Goal: Task Accomplishment & Management: Complete application form

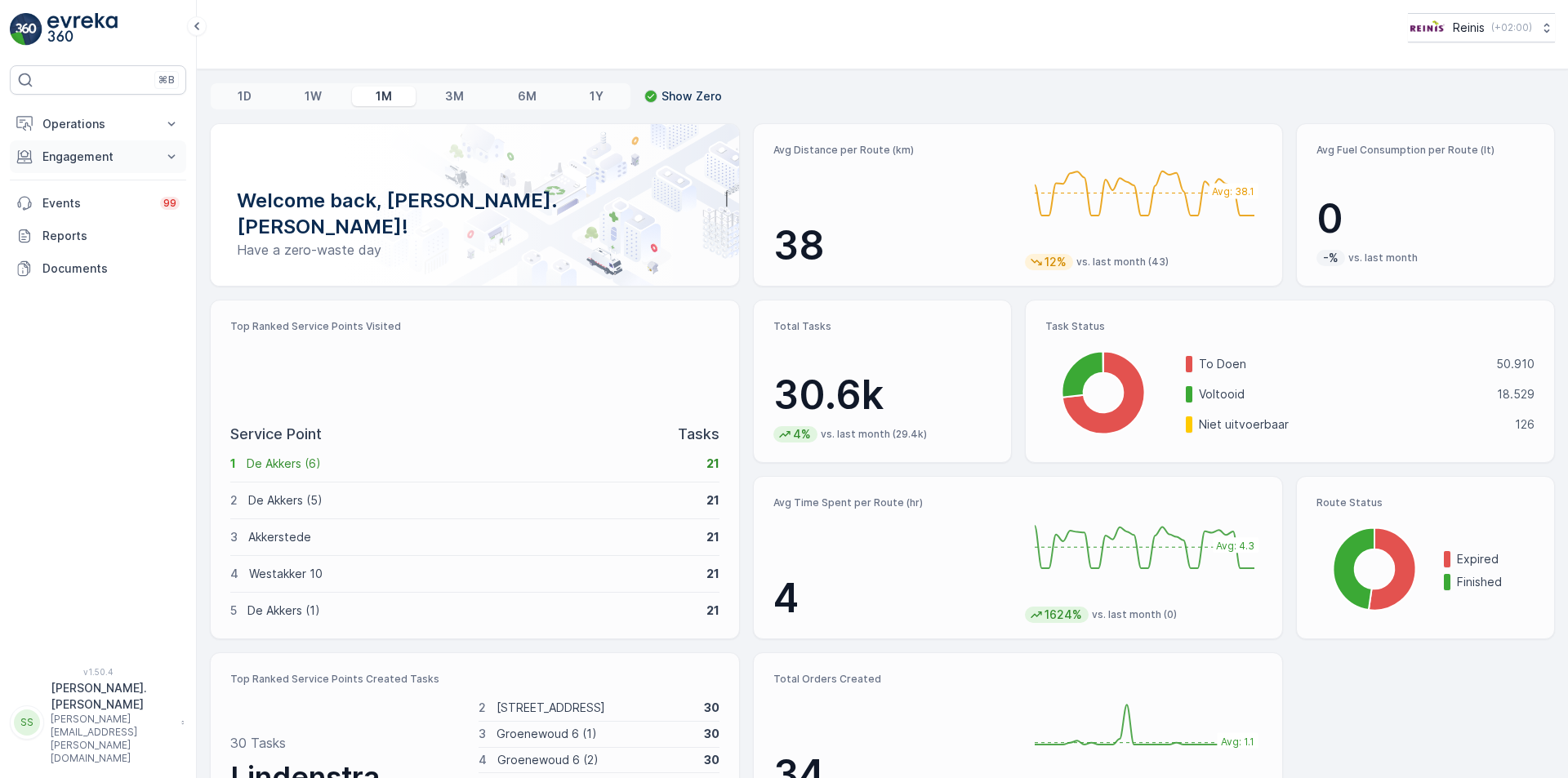
click at [81, 156] on p "Engagement" at bounding box center [97, 156] width 111 height 16
click at [71, 271] on p "Orders" at bounding box center [60, 276] width 38 height 16
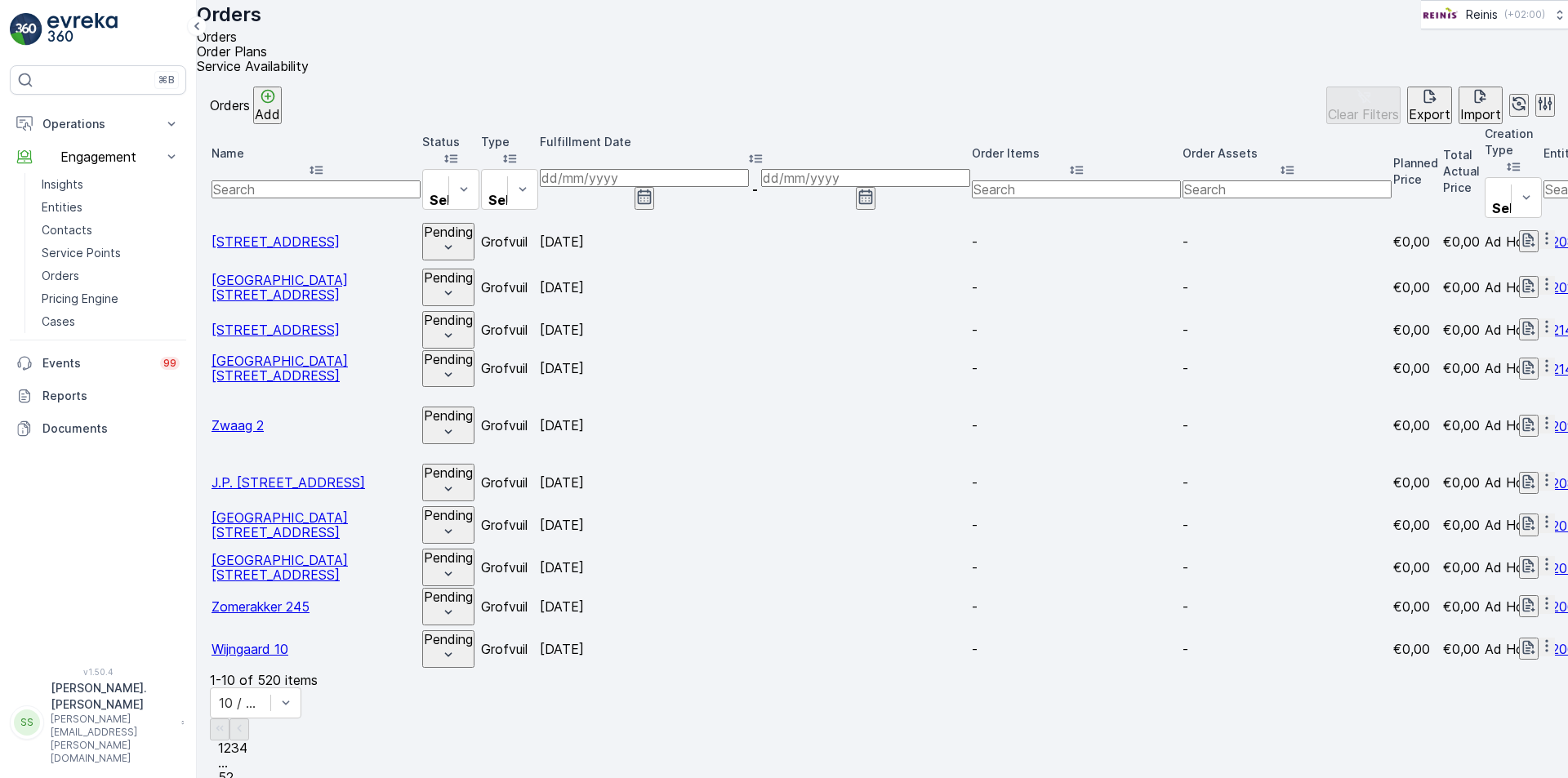
click at [280, 116] on p "Add" at bounding box center [267, 114] width 25 height 15
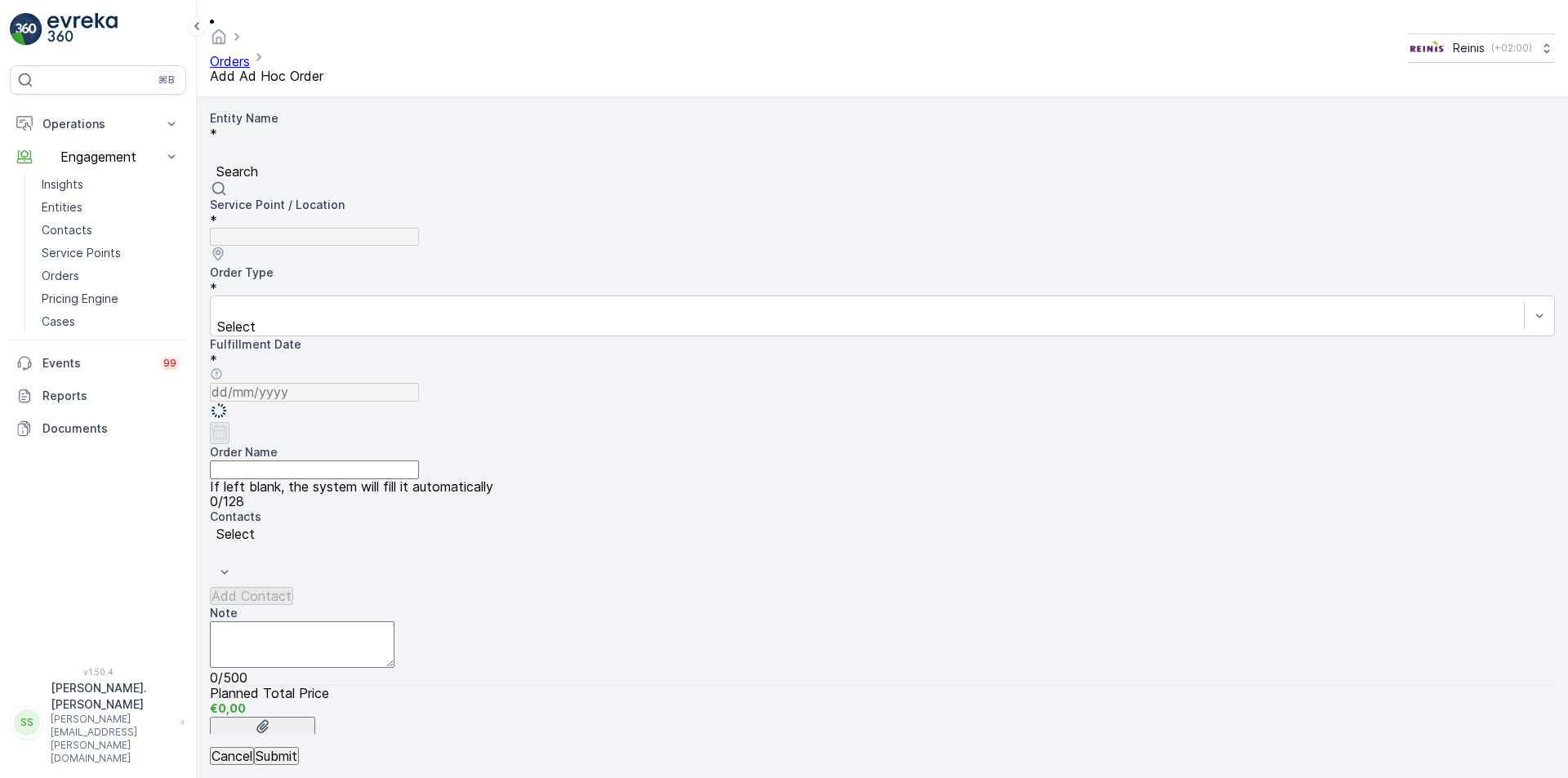
click at [320, 145] on div at bounding box center [882, 153] width 1328 height 18
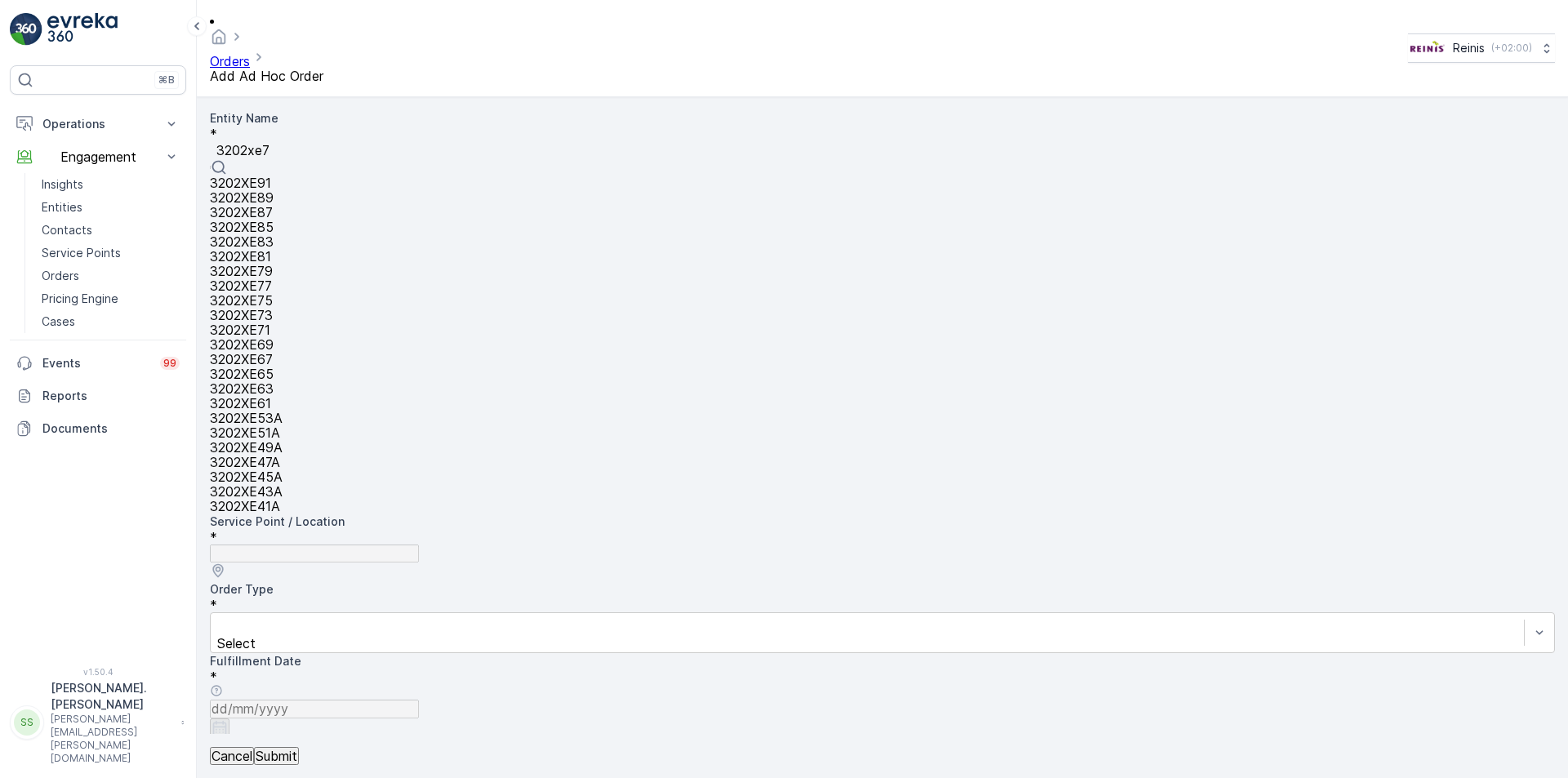
type input "3202xe75"
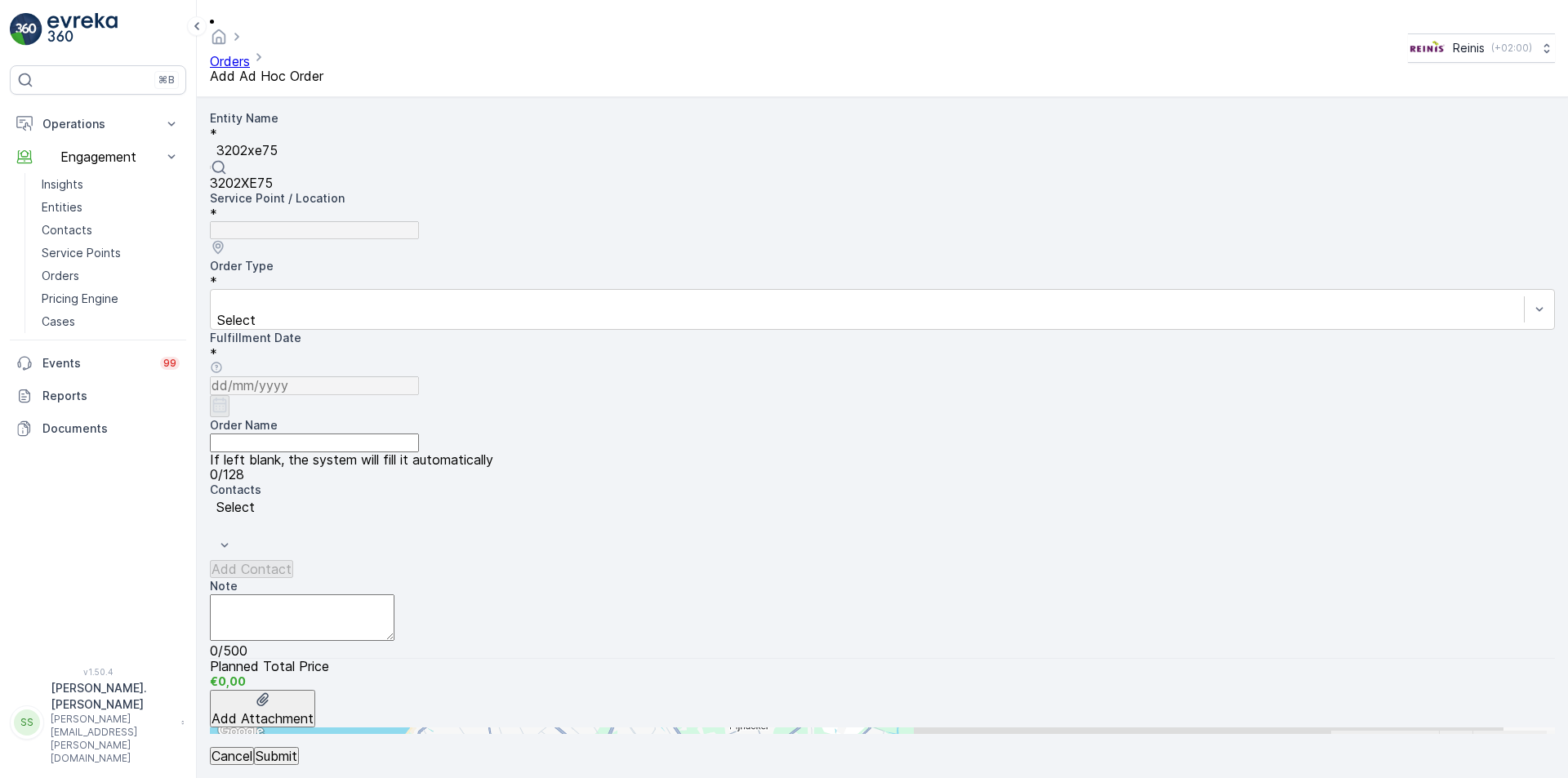
click at [272, 175] on span "3202XE75" at bounding box center [241, 183] width 63 height 16
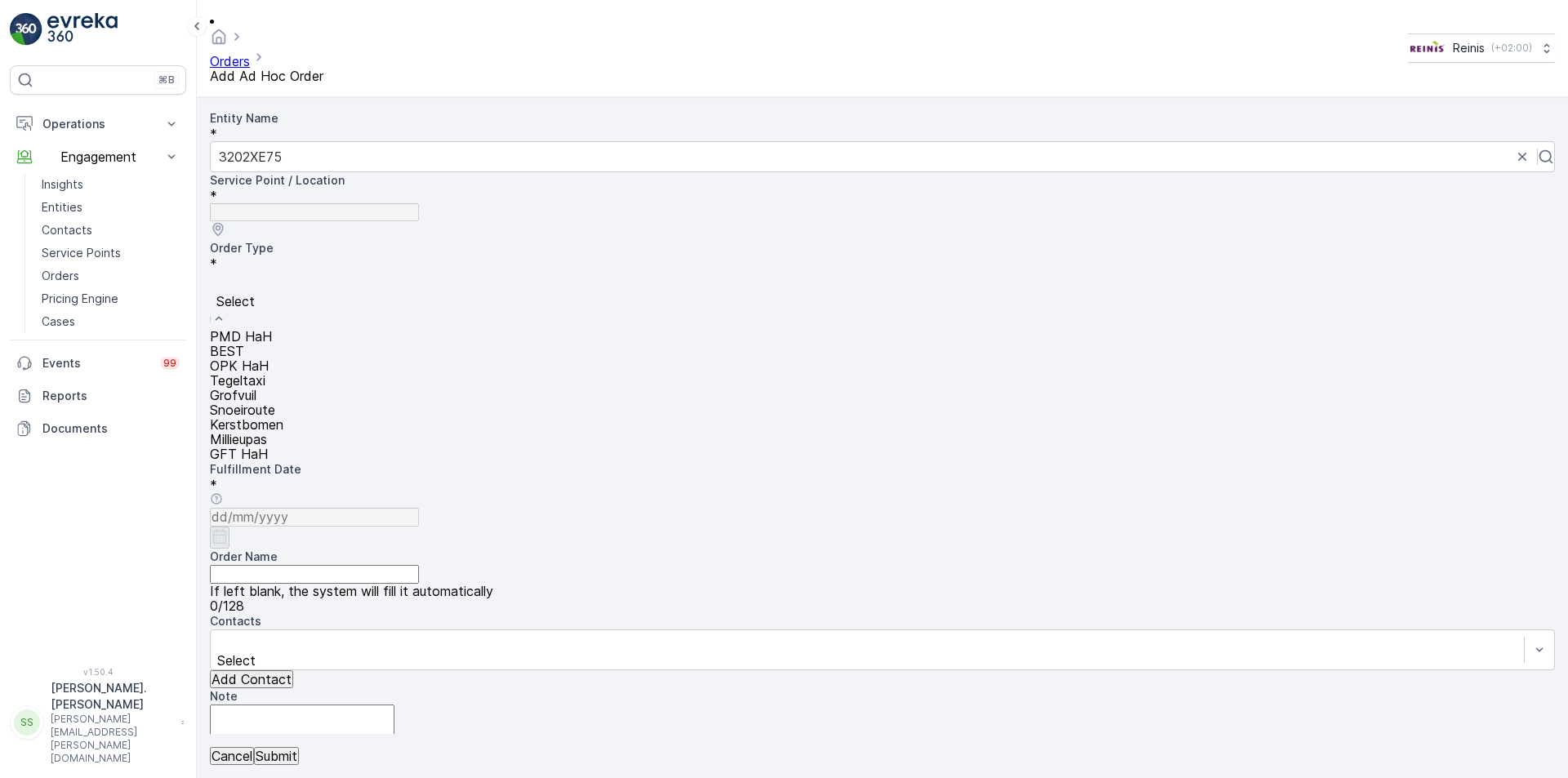
click at [313, 388] on div "Grofvuil" at bounding box center [882, 395] width 1345 height 15
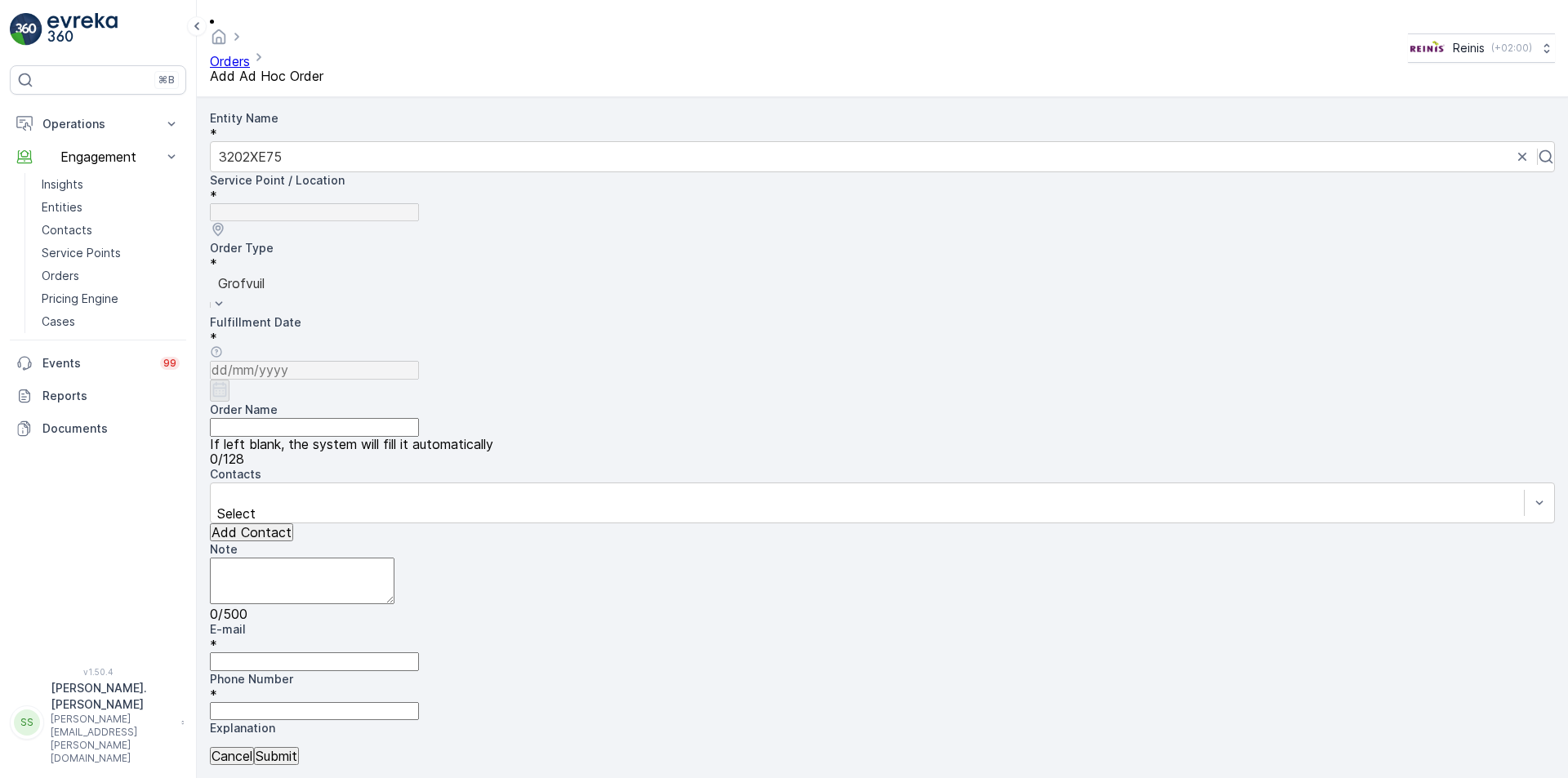
click at [329, 418] on Name "Order Name" at bounding box center [314, 426] width 209 height 18
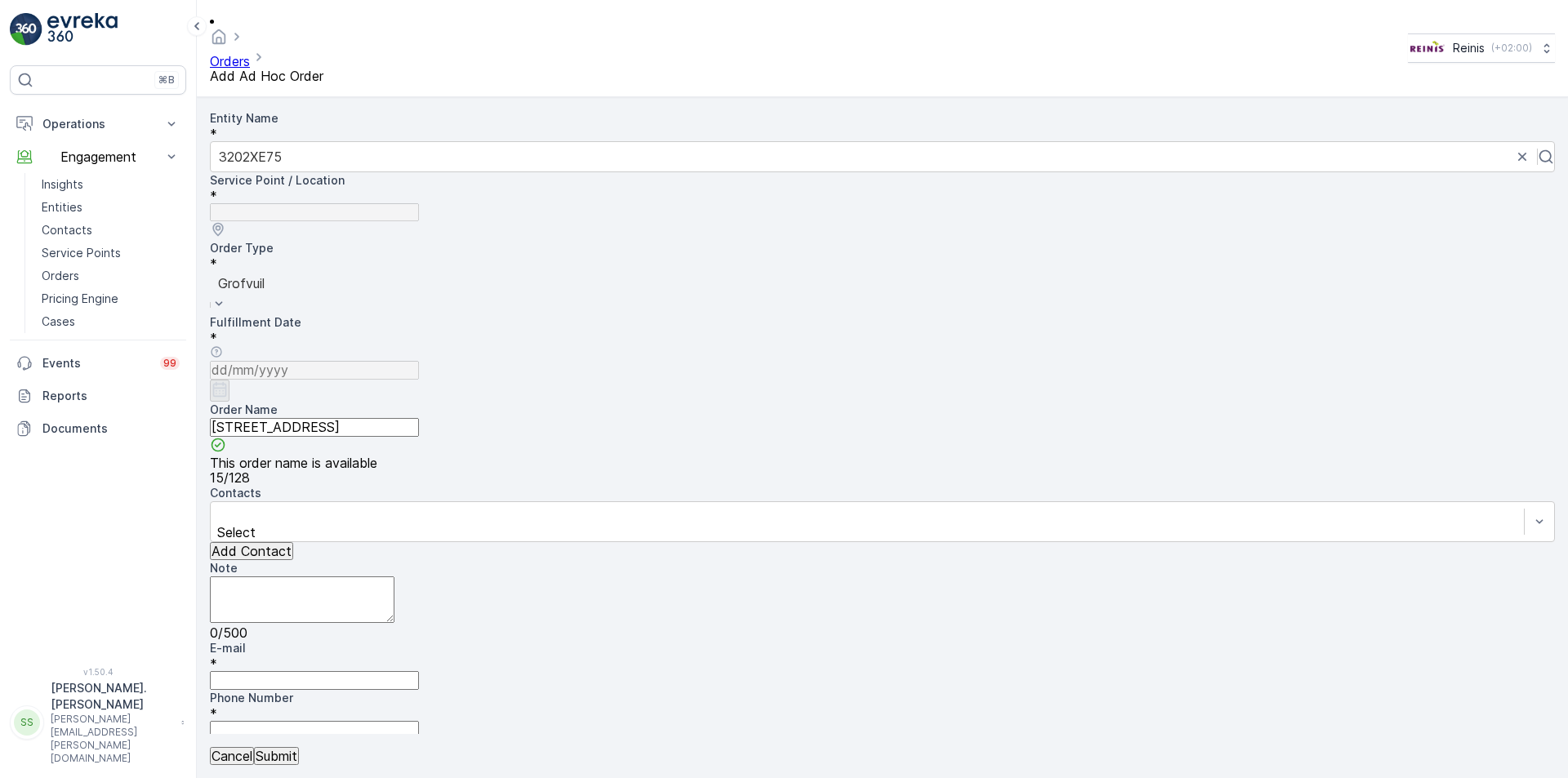
type Name "[STREET_ADDRESS]"
drag, startPoint x: 959, startPoint y: 257, endPoint x: 1135, endPoint y: 410, distance: 233.2
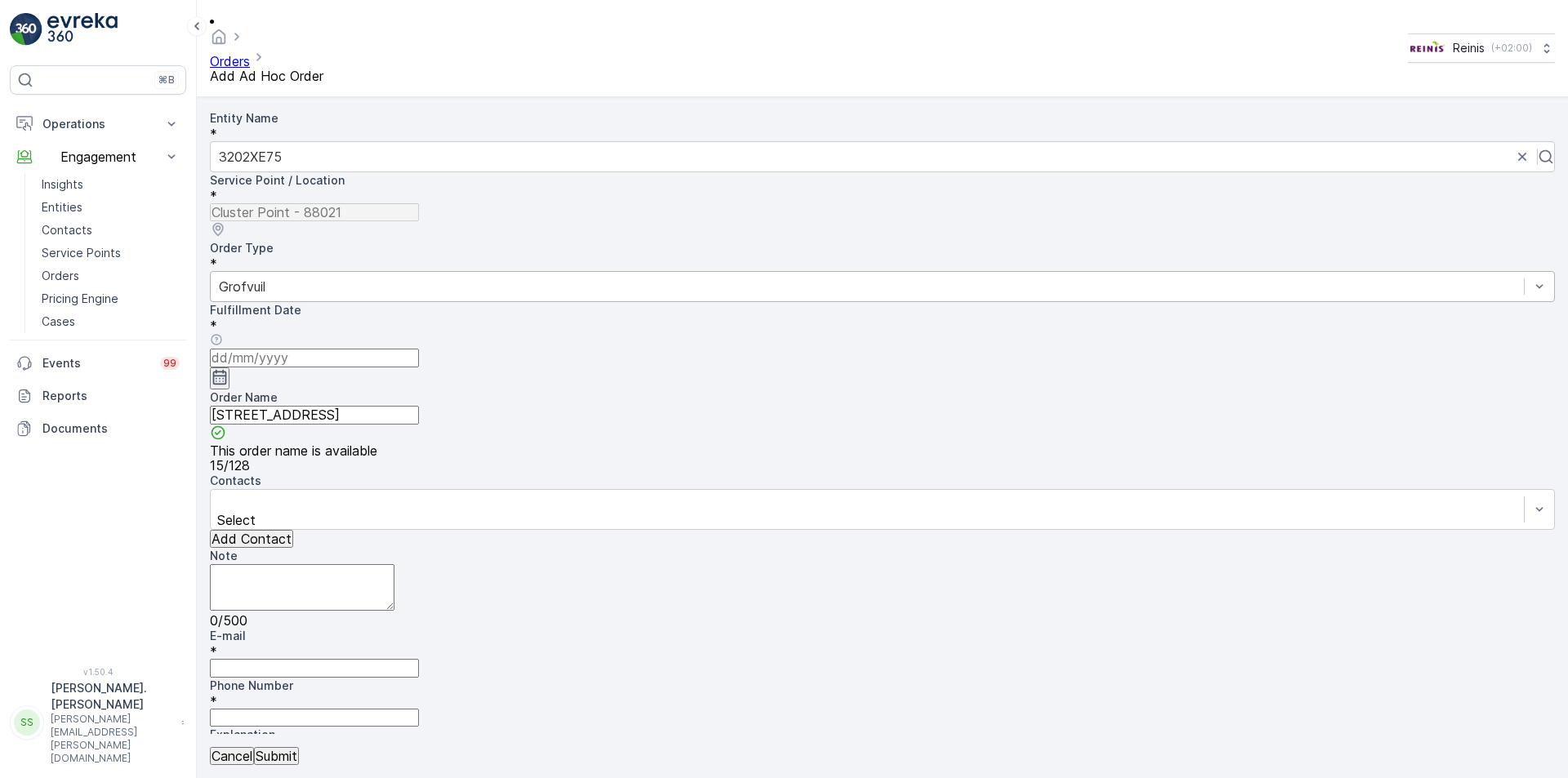
click at [419, 348] on input at bounding box center [314, 357] width 209 height 18
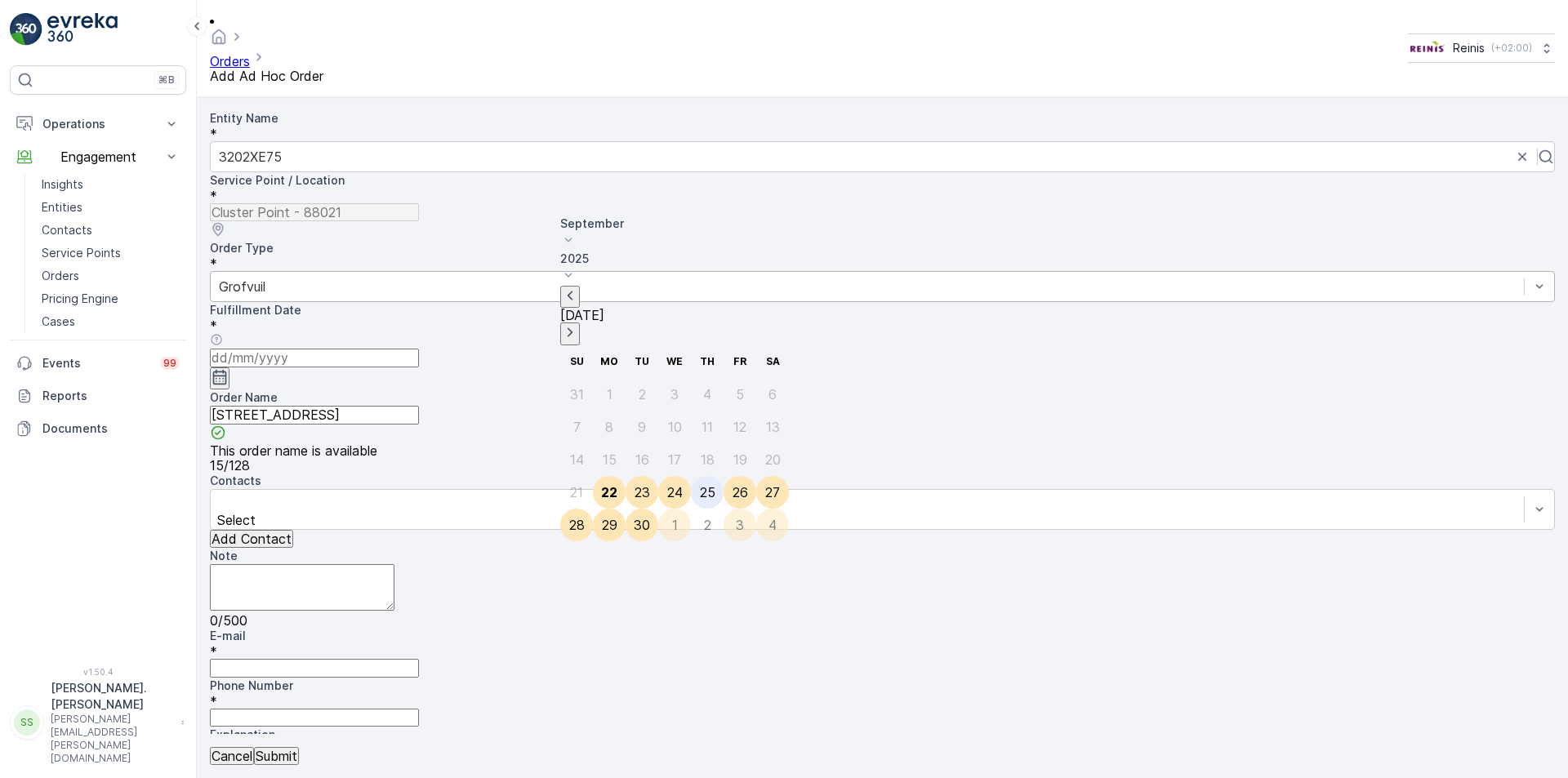
click at [700, 485] on div "25" at bounding box center [708, 492] width 16 height 15
type input "[DATE]"
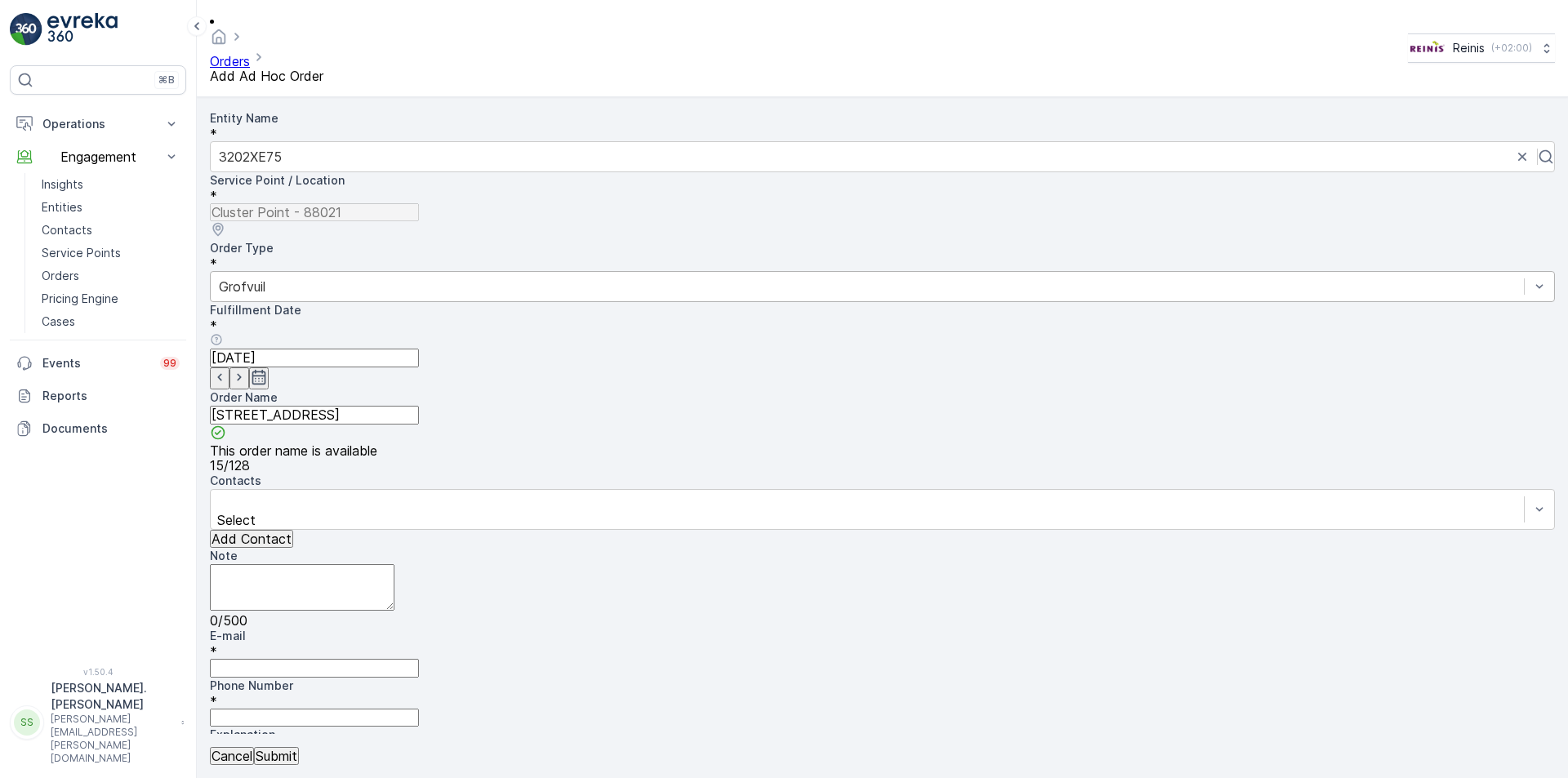
click at [268, 658] on input "E-mail" at bounding box center [314, 667] width 209 height 18
click at [419, 708] on Number "Phone Number" at bounding box center [314, 717] width 209 height 18
type Number "0618262116"
click at [406, 658] on input "E-mail" at bounding box center [314, 667] width 209 height 18
type input "[EMAIL_ADDRESS][DOMAIN_NAME]"
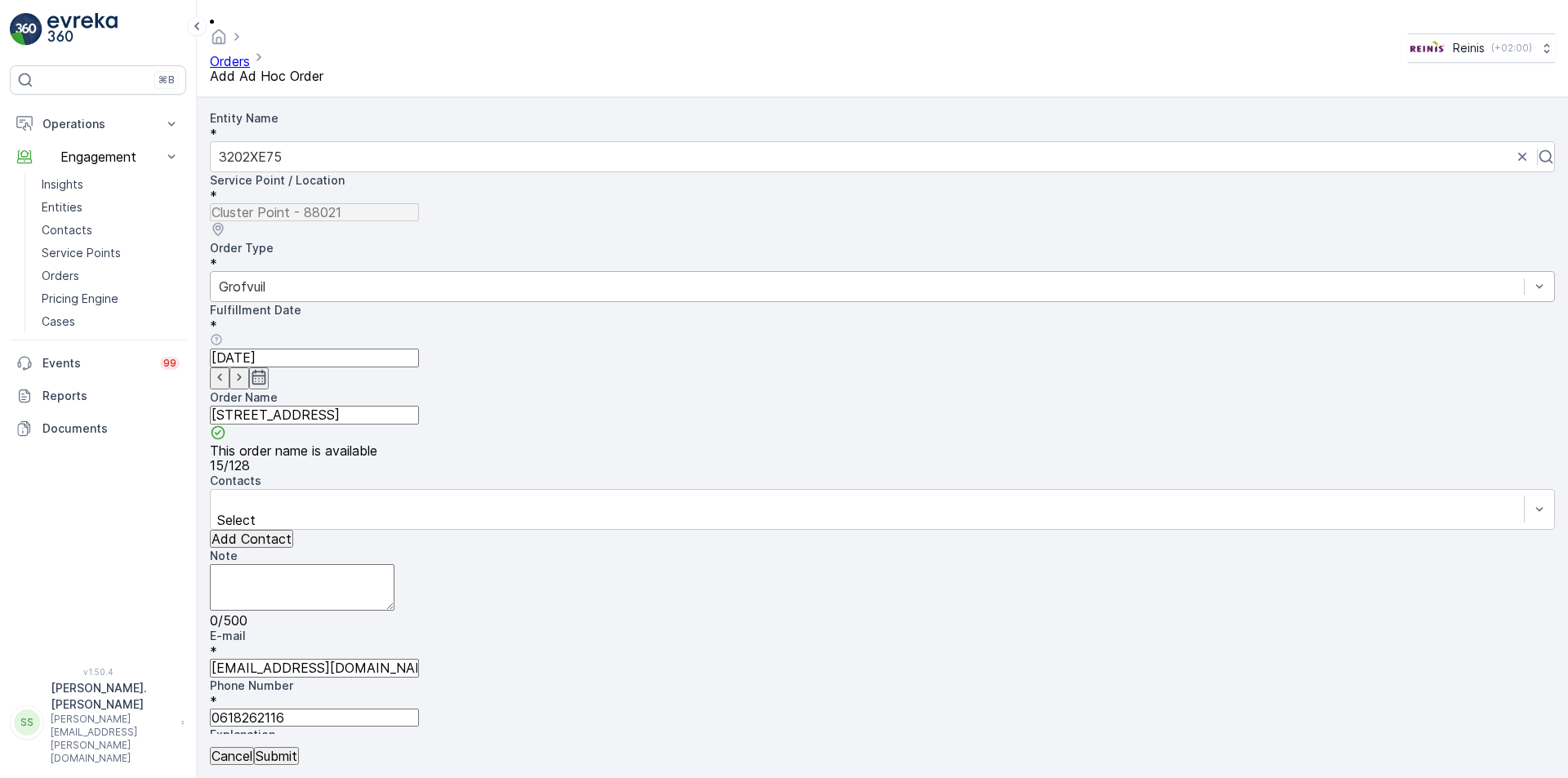
click at [394, 743] on textarea "Explanation" at bounding box center [302, 766] width 184 height 47
type textarea "schuttingen 1,5 kuub"
click at [297, 749] on p "Submit" at bounding box center [276, 756] width 41 height 15
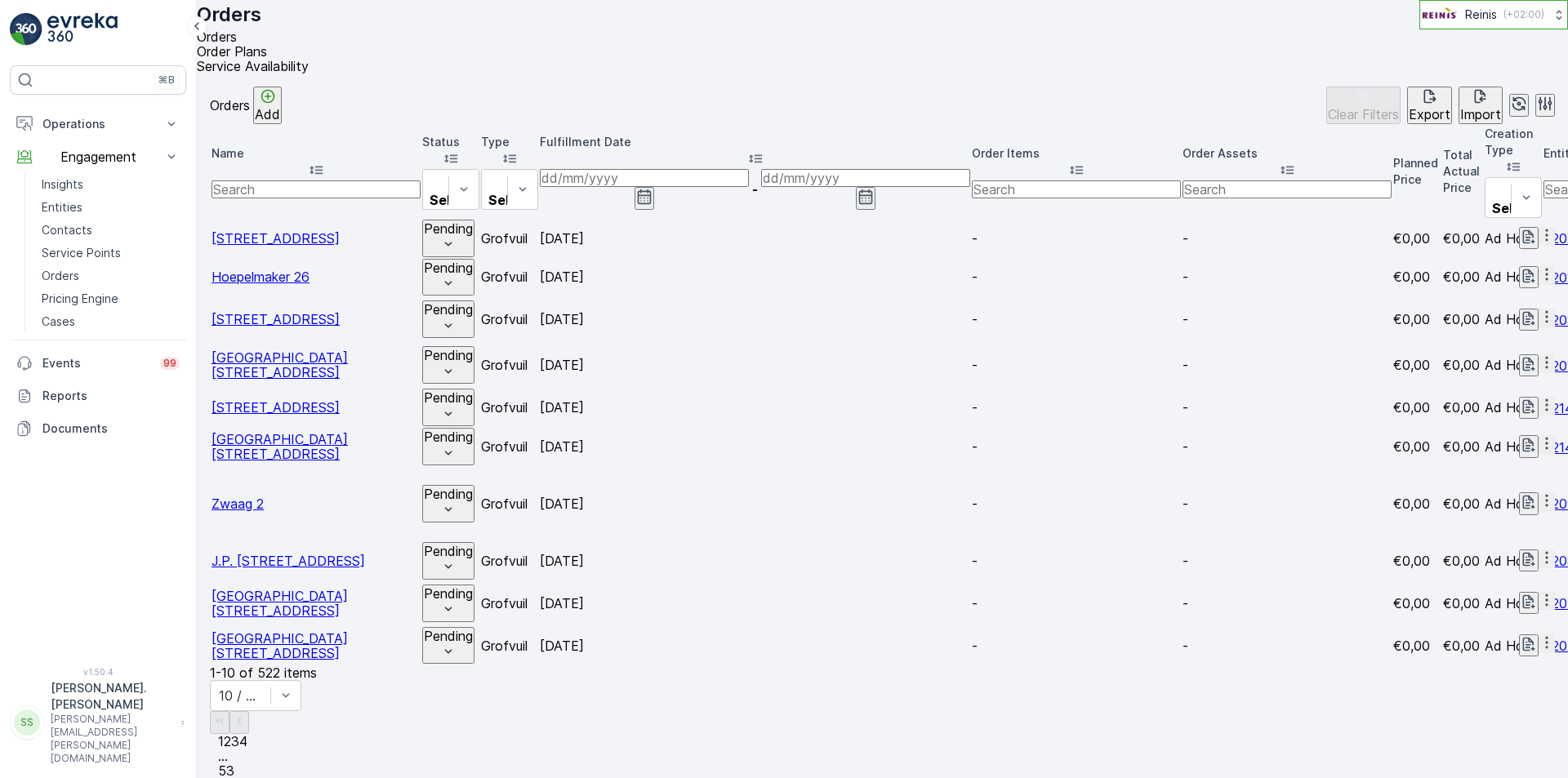
click at [1551, 23] on icon at bounding box center [1559, 15] width 16 height 16
click at [179, 731] on icon at bounding box center [183, 722] width 7 height 16
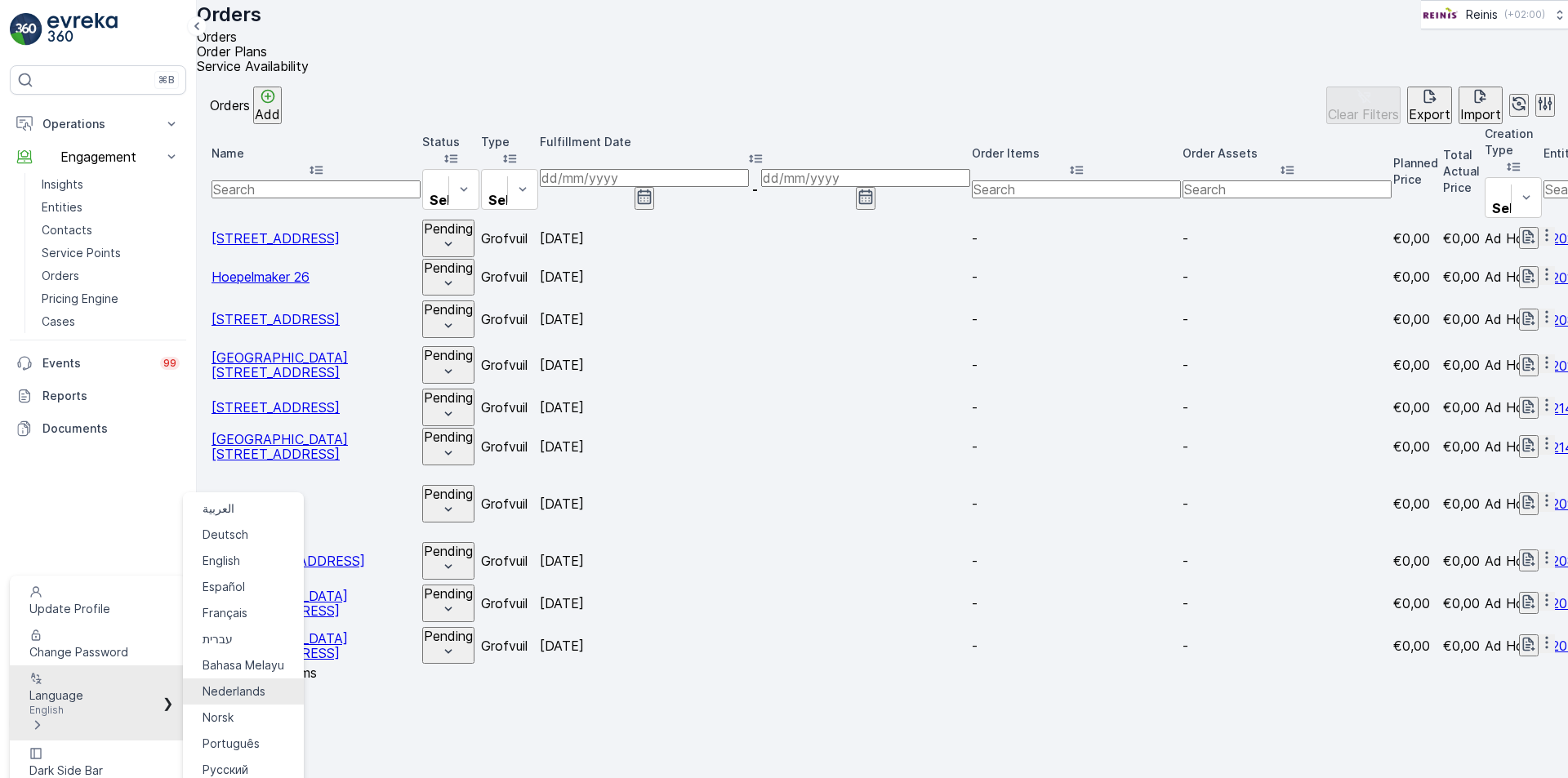
click at [216, 683] on span "Nederlands" at bounding box center [234, 691] width 63 height 16
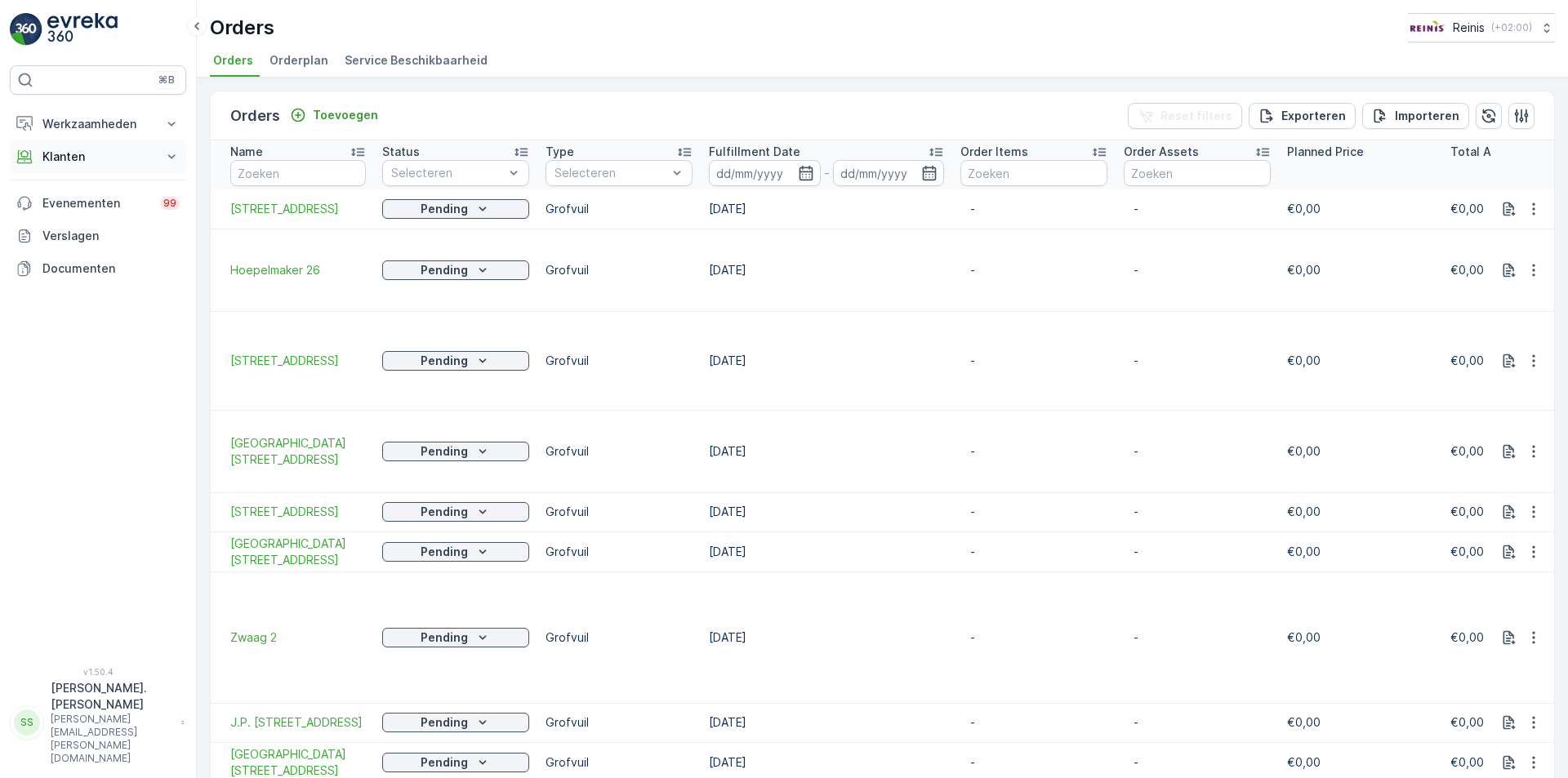
click at [75, 152] on p "Klanten" at bounding box center [97, 156] width 111 height 16
click at [324, 110] on p "Toevoegen" at bounding box center [346, 115] width 66 height 16
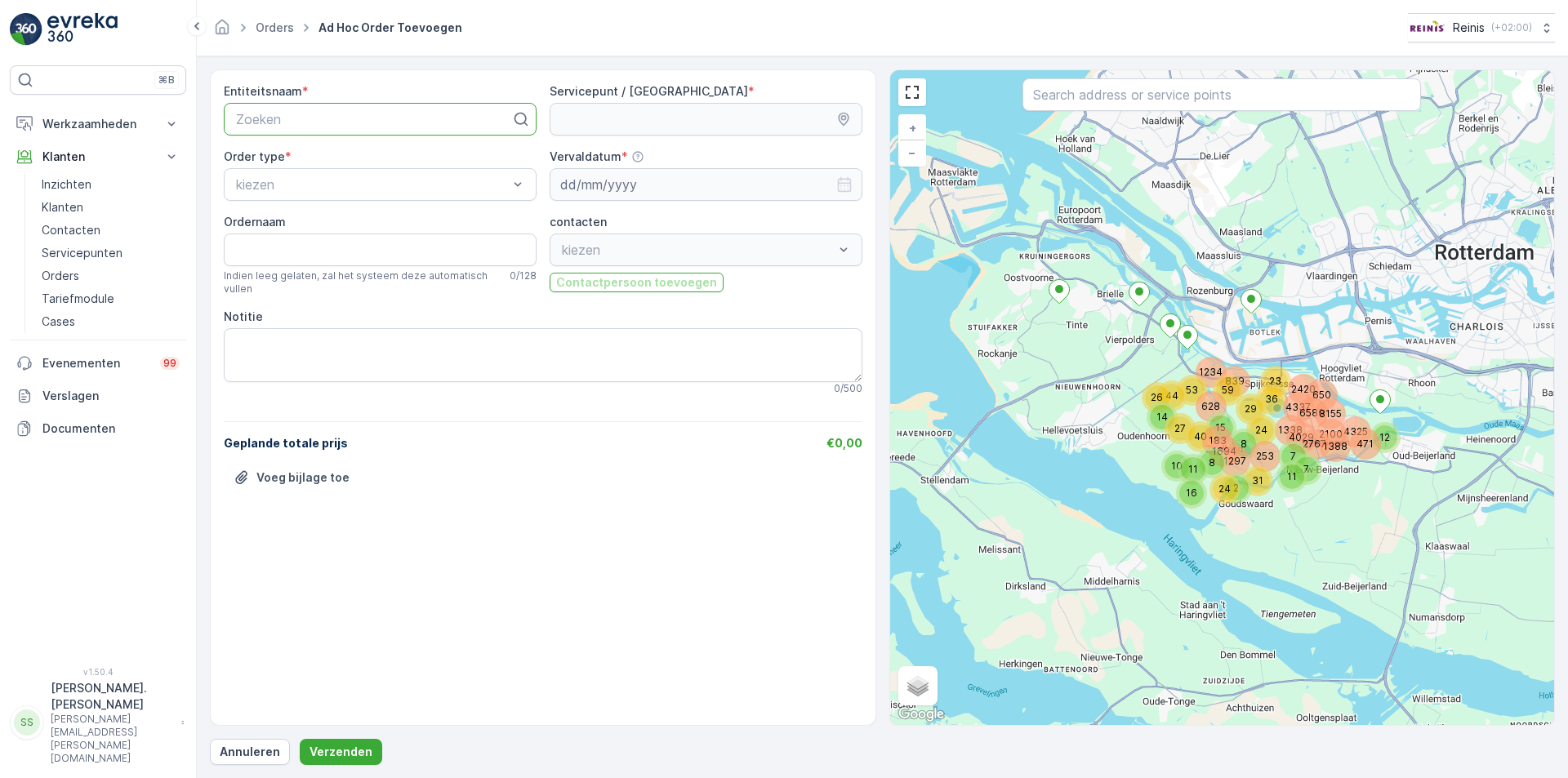
click at [294, 121] on div at bounding box center [373, 119] width 278 height 15
type input "3201HC20"
click at [290, 152] on span "3201HC20" at bounding box center [265, 159] width 64 height 15
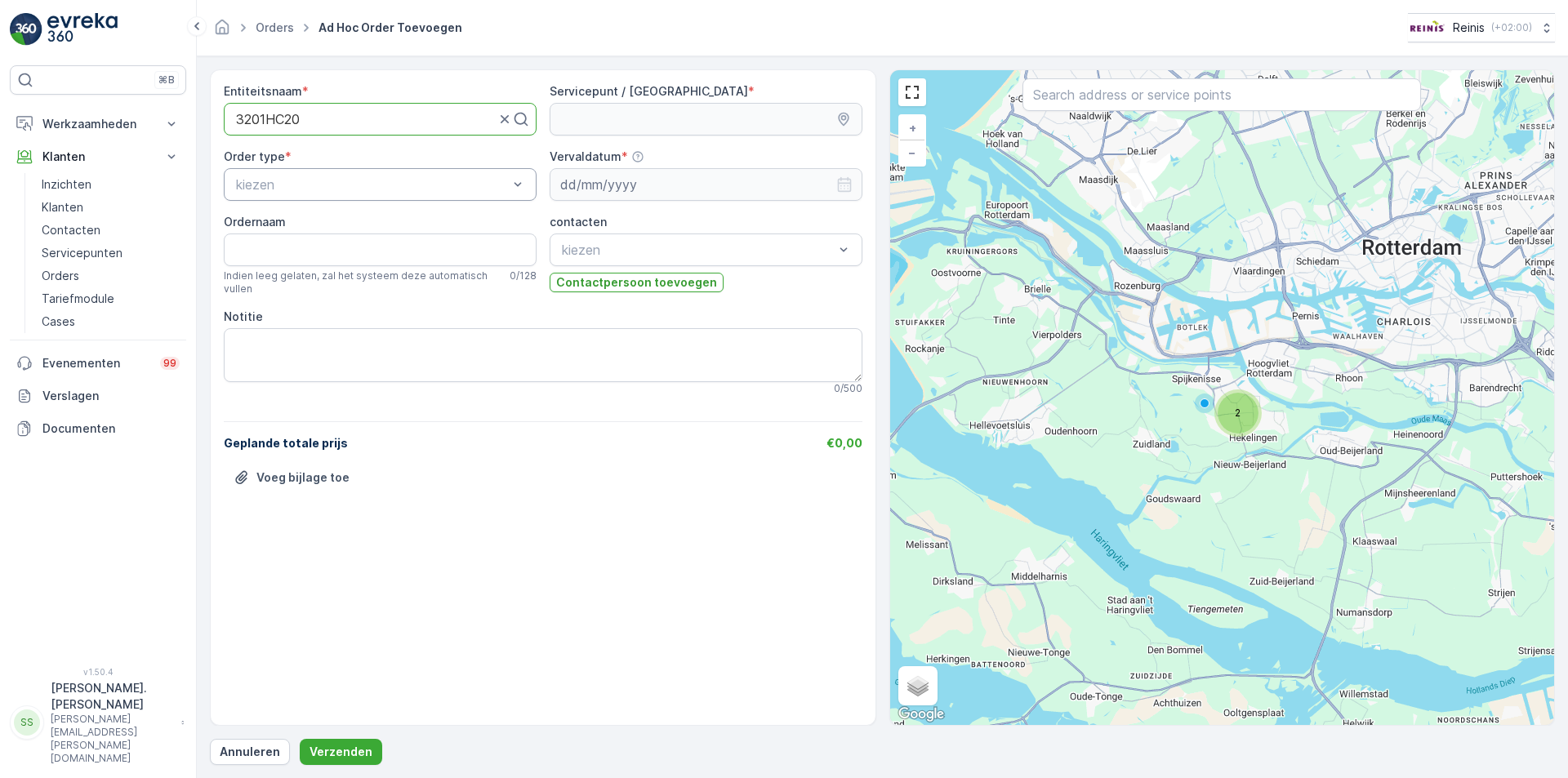
click at [516, 176] on div at bounding box center [517, 184] width 16 height 31
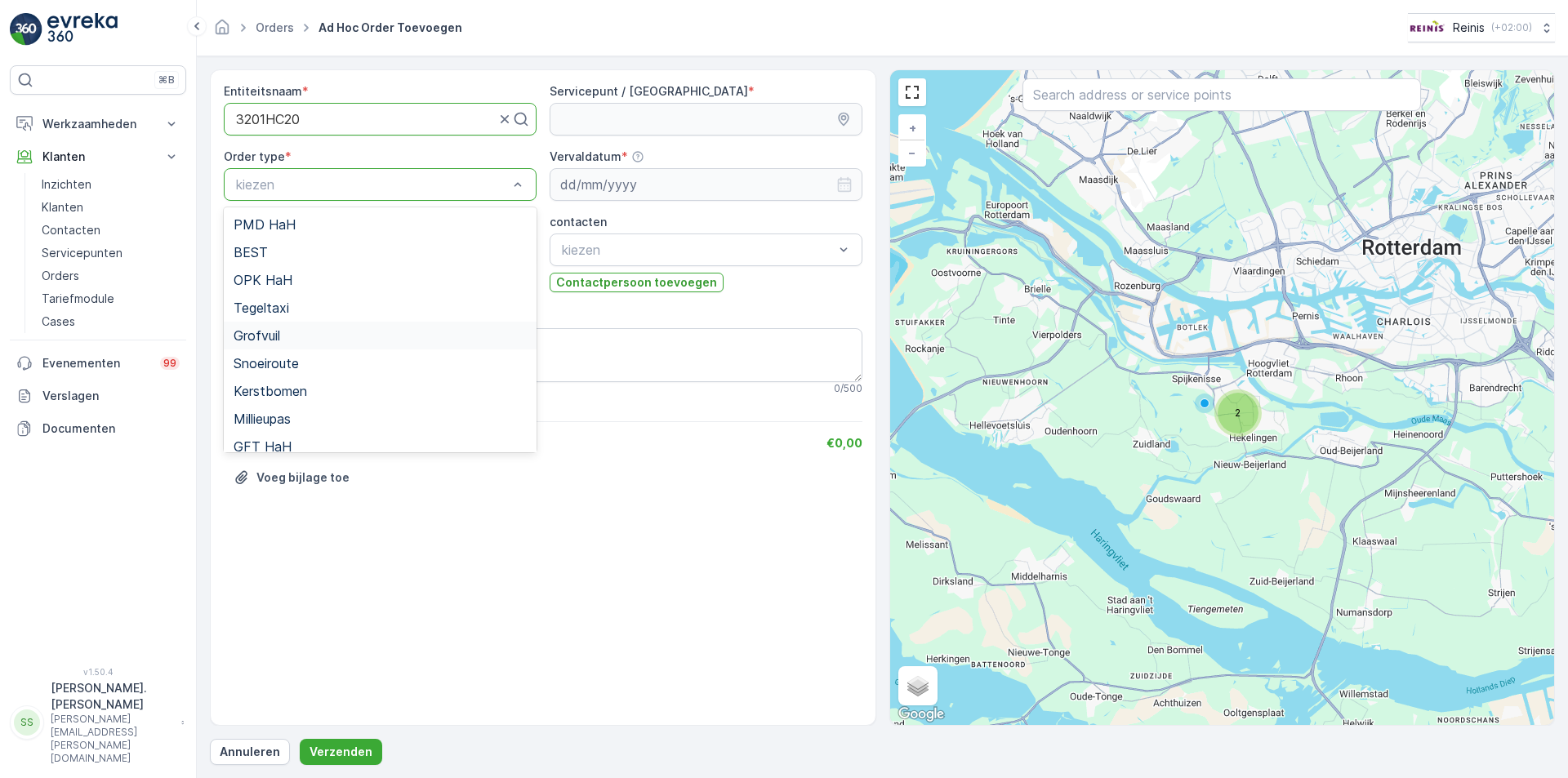
click at [299, 329] on div "Grofvuil" at bounding box center [380, 335] width 293 height 15
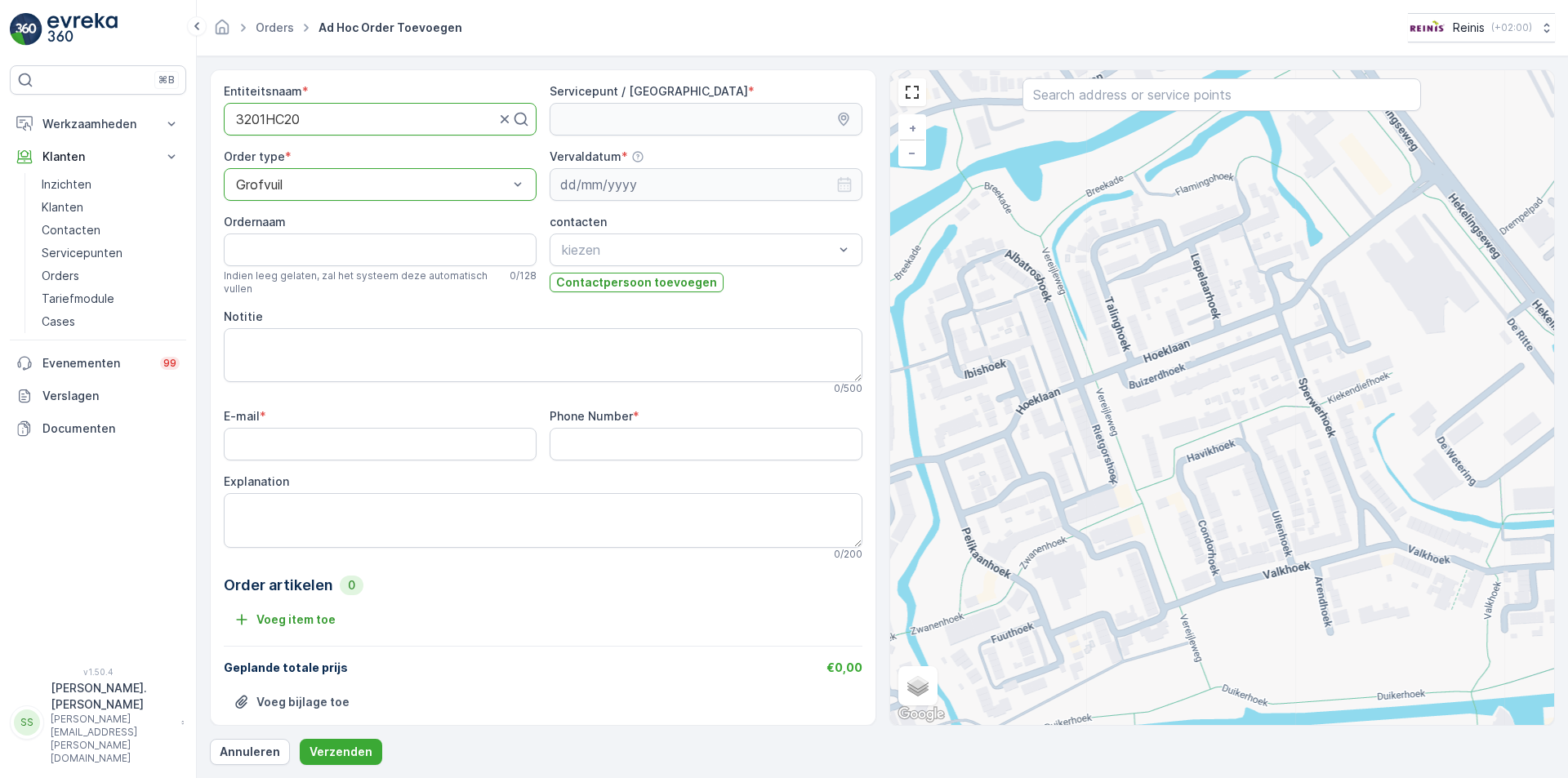
drag, startPoint x: 1006, startPoint y: 239, endPoint x: 1353, endPoint y: 374, distance: 372.3
click at [1353, 376] on div "+ − Satelliet stappenplan Terrein Hybride Leaflet Sneltoetsen Kaartgegevens Kaa…" at bounding box center [1221, 397] width 665 height 655
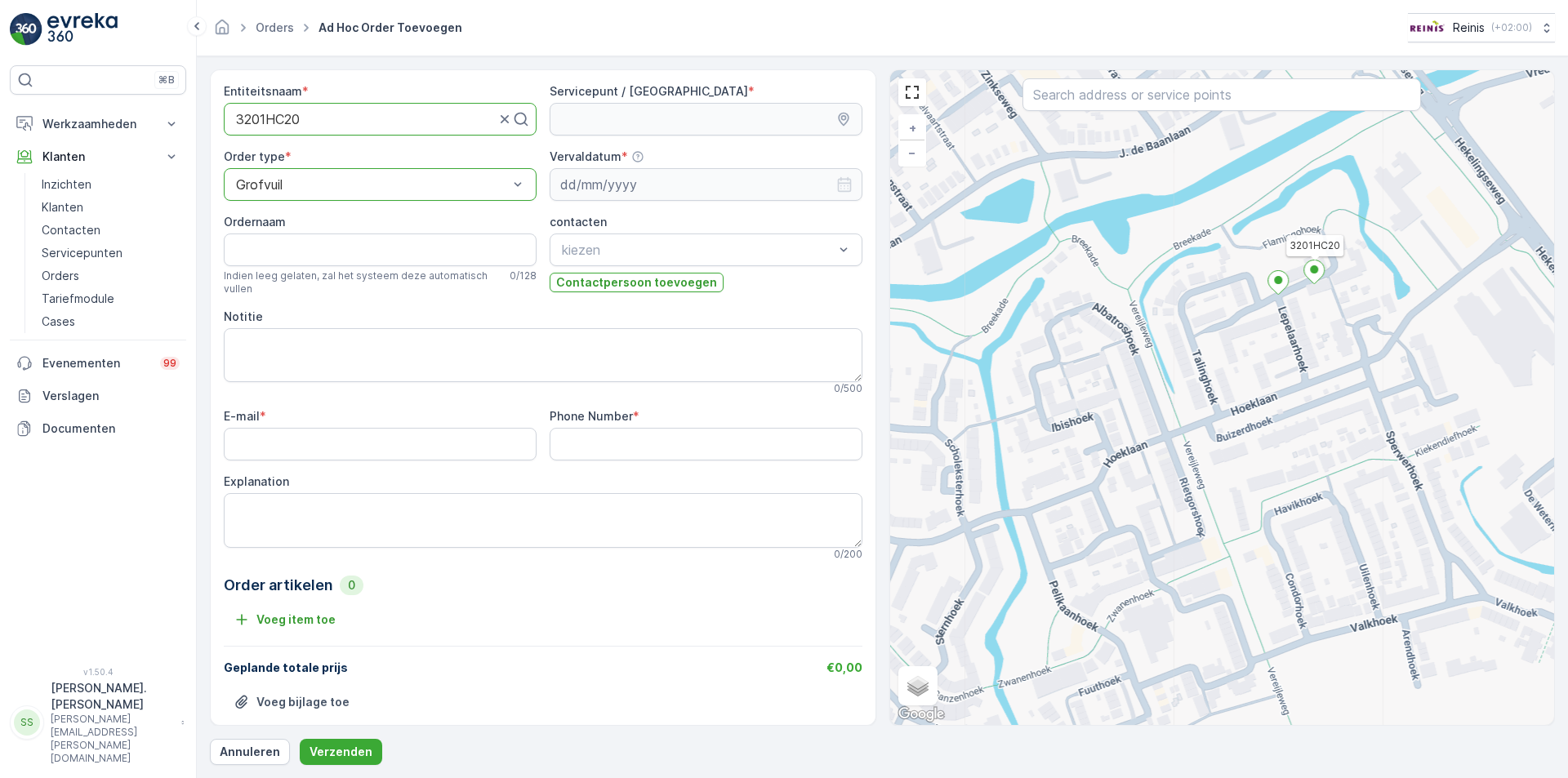
click at [1312, 271] on ellipse at bounding box center [1313, 269] width 8 height 8
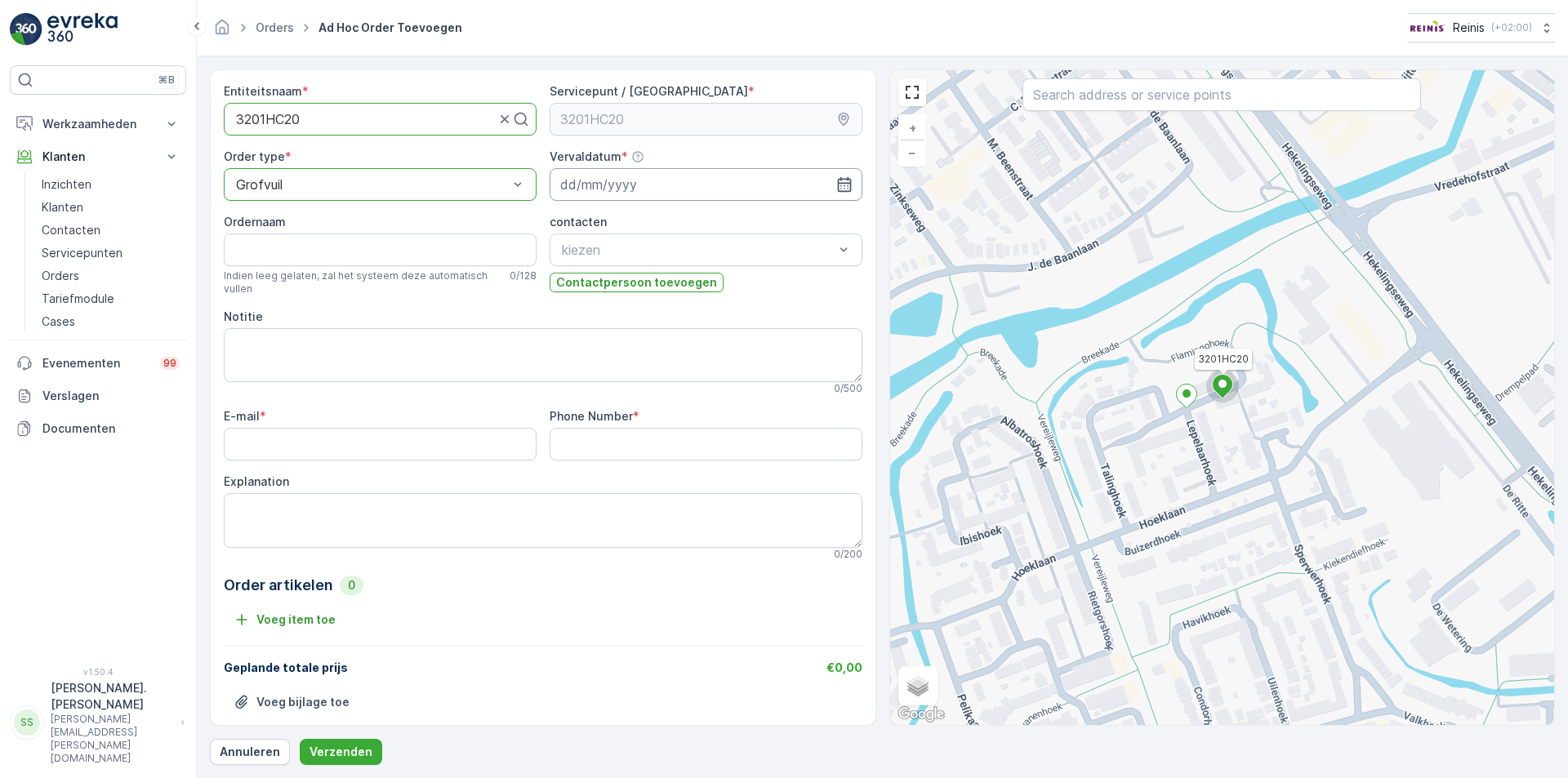
click at [575, 179] on input at bounding box center [705, 184] width 313 height 33
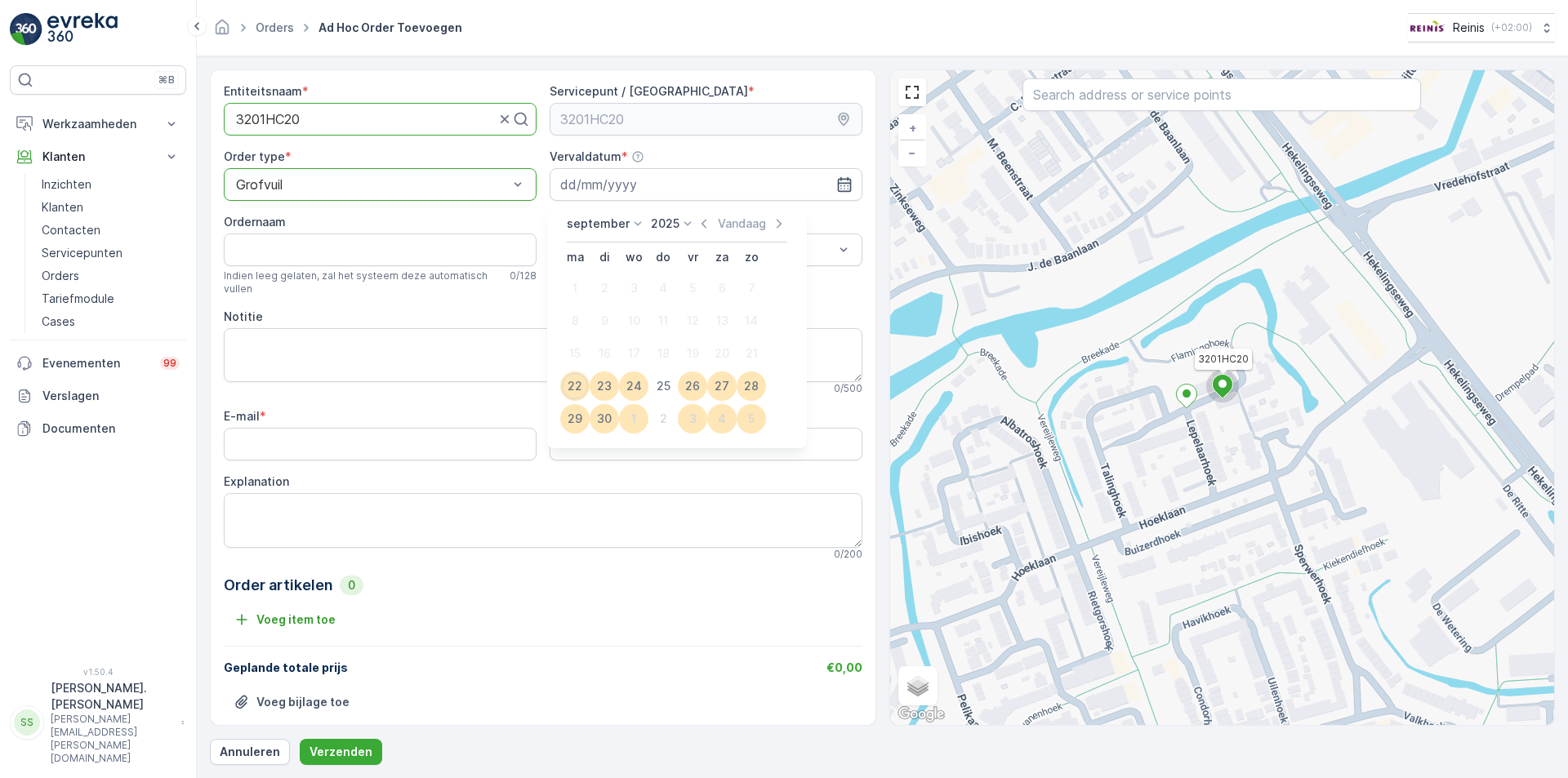
click at [638, 224] on icon at bounding box center [637, 223] width 16 height 16
drag, startPoint x: 609, startPoint y: 330, endPoint x: 643, endPoint y: 270, distance: 69.0
click at [610, 329] on span "Oktober" at bounding box center [599, 327] width 46 height 16
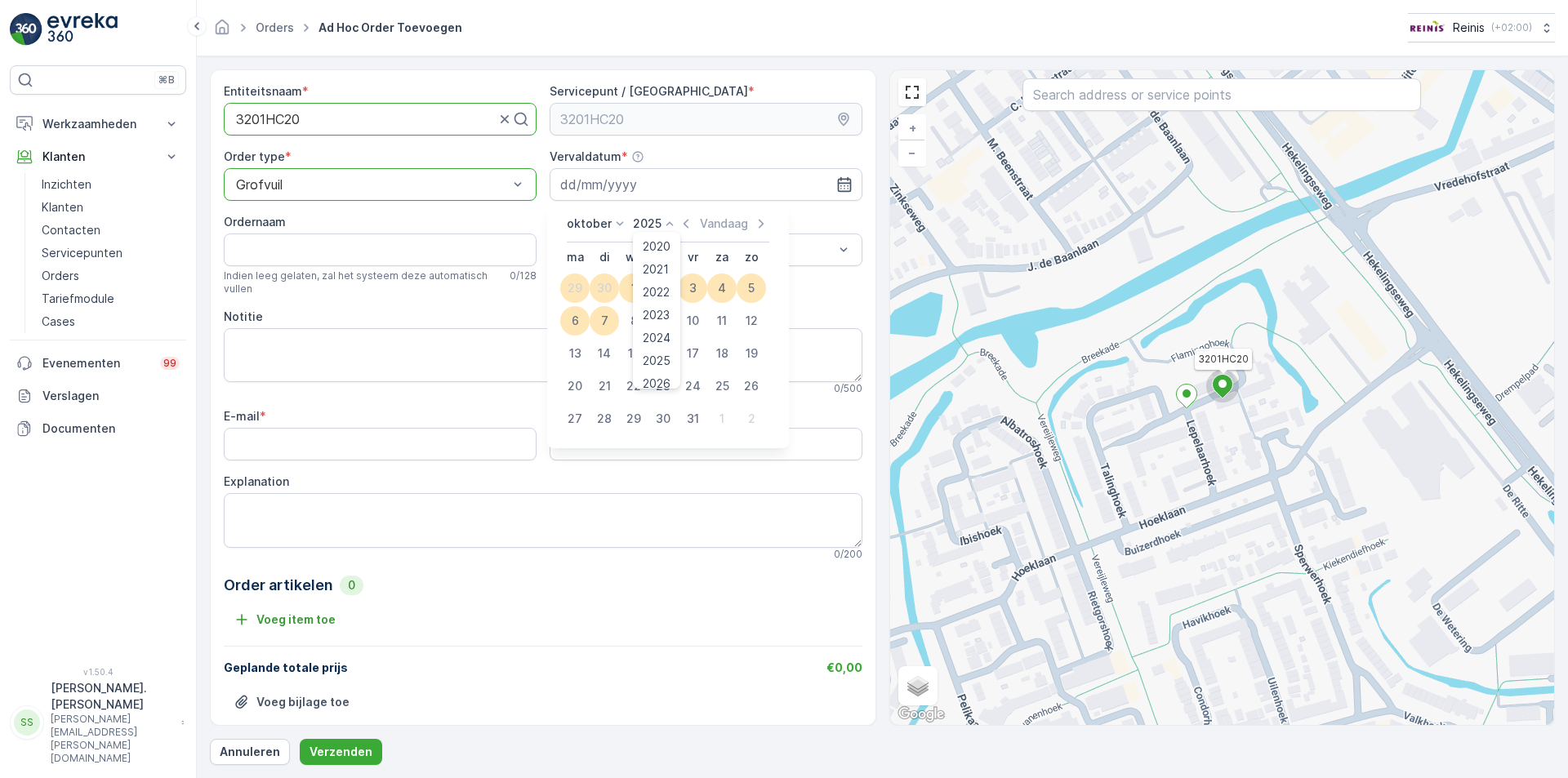
click at [671, 223] on icon at bounding box center [669, 223] width 16 height 16
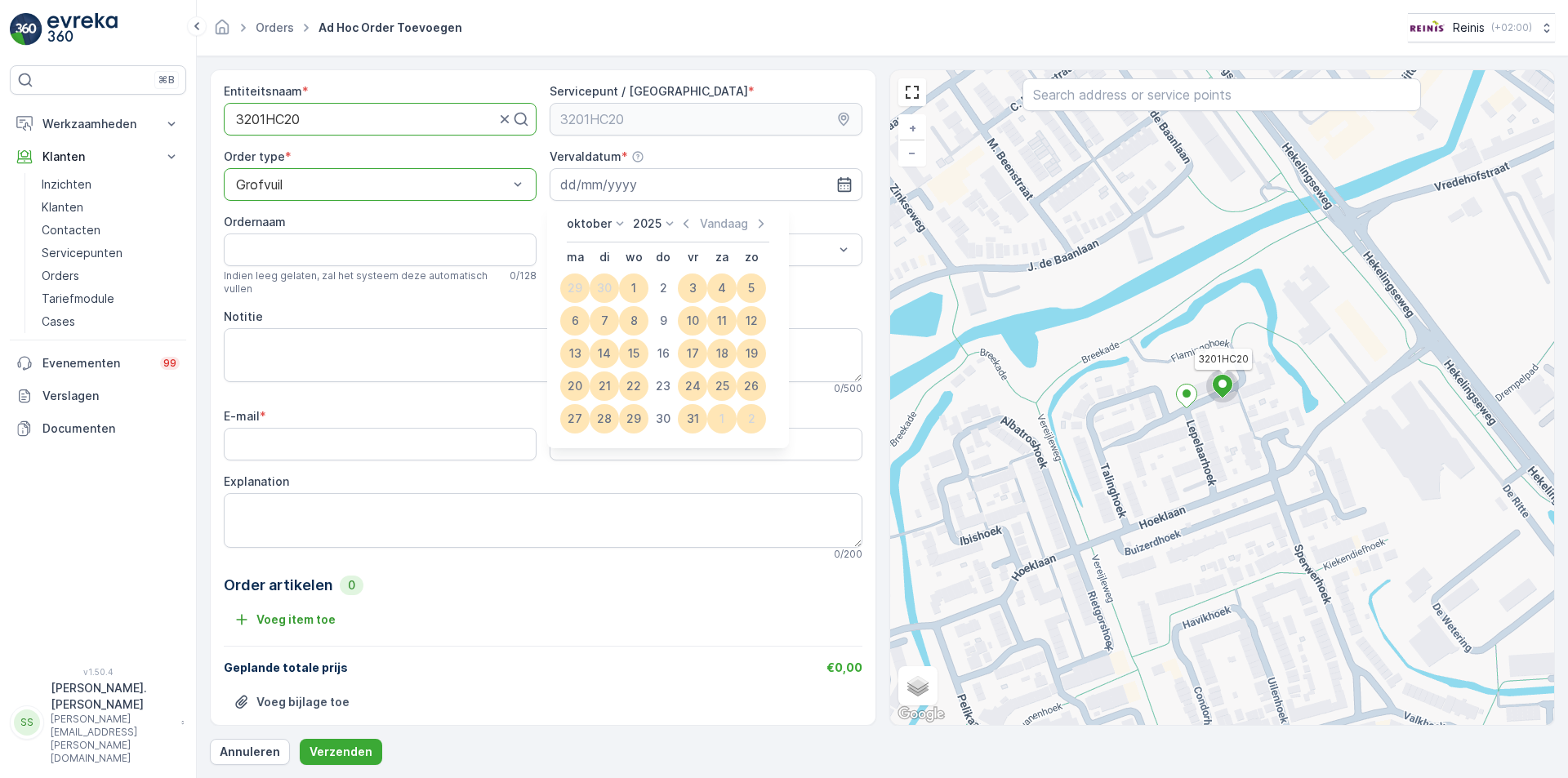
click at [781, 209] on div "oktober 2025 Vandaag ma di wo do vr za zo 29 30 1 2 3 4 5 6 7 8 9 10 11 12 13 1…" at bounding box center [668, 325] width 241 height 246
click at [665, 321] on div "9" at bounding box center [663, 321] width 26 height 26
type input "[DATE]"
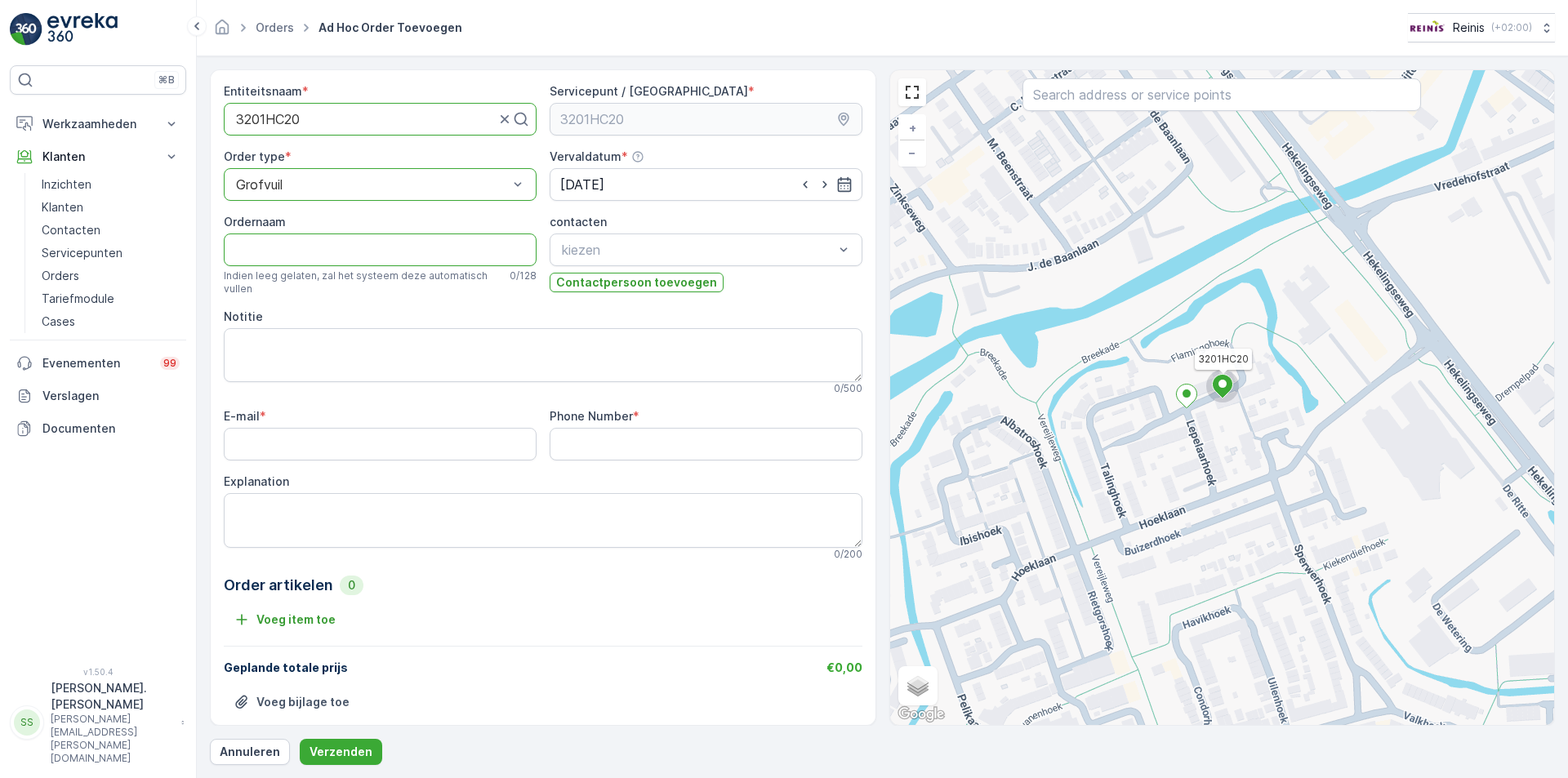
click at [352, 250] on input "Ordernaam" at bounding box center [380, 250] width 313 height 33
type input "Flamingohoek 20"
click at [571, 454] on Number "Phone Number" at bounding box center [705, 441] width 313 height 33
type Number "0684309019"
click at [443, 437] on input "E-mail" at bounding box center [380, 441] width 313 height 33
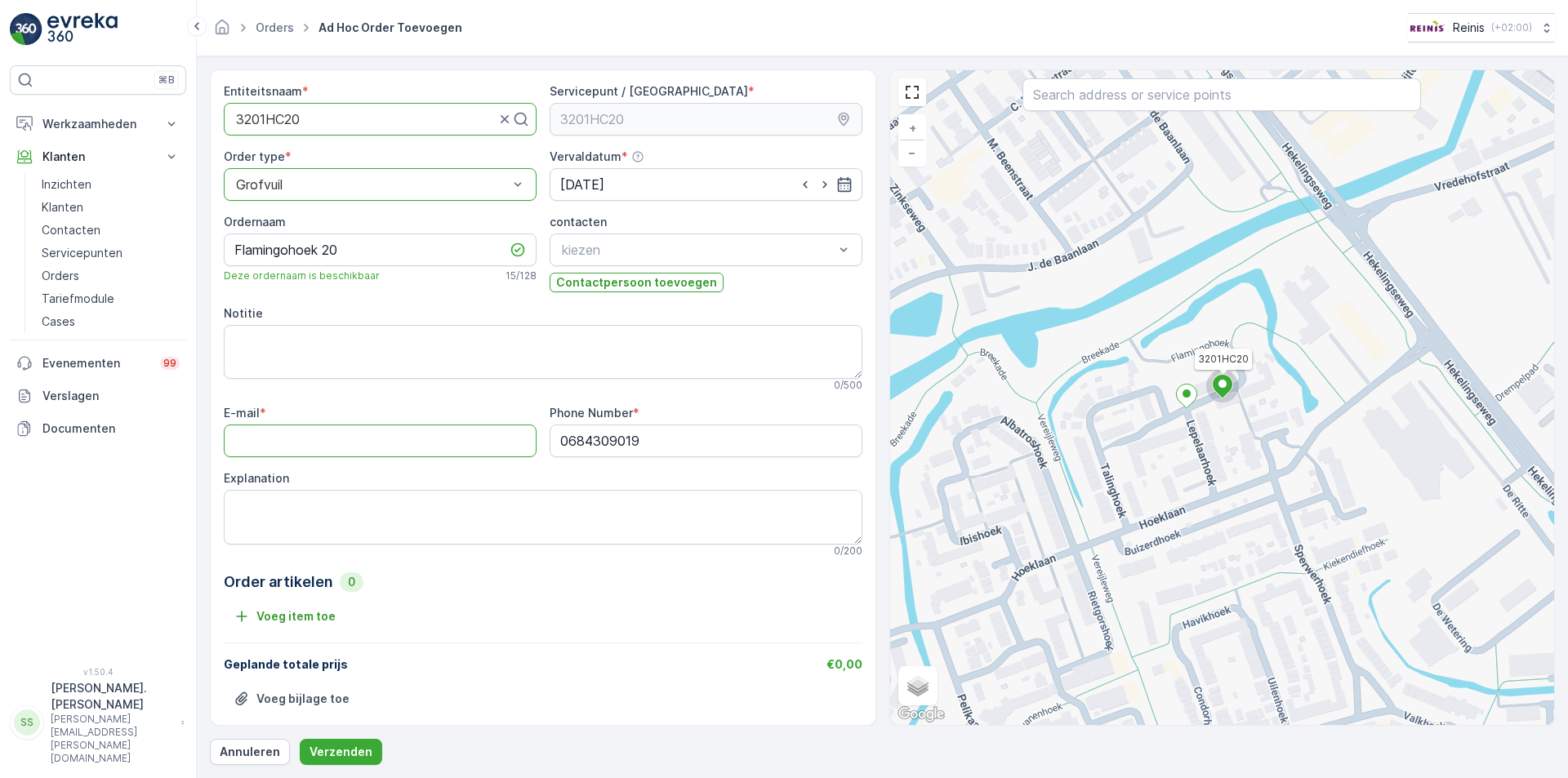
type input "[EMAIL_ADDRESS][DOMAIN_NAME]"
click at [333, 511] on textarea "Explanation" at bounding box center [543, 516] width 639 height 54
type textarea "h"
type textarea "hout/zonnebank=1 m3"
click at [351, 750] on p "Verzenden" at bounding box center [340, 751] width 63 height 16
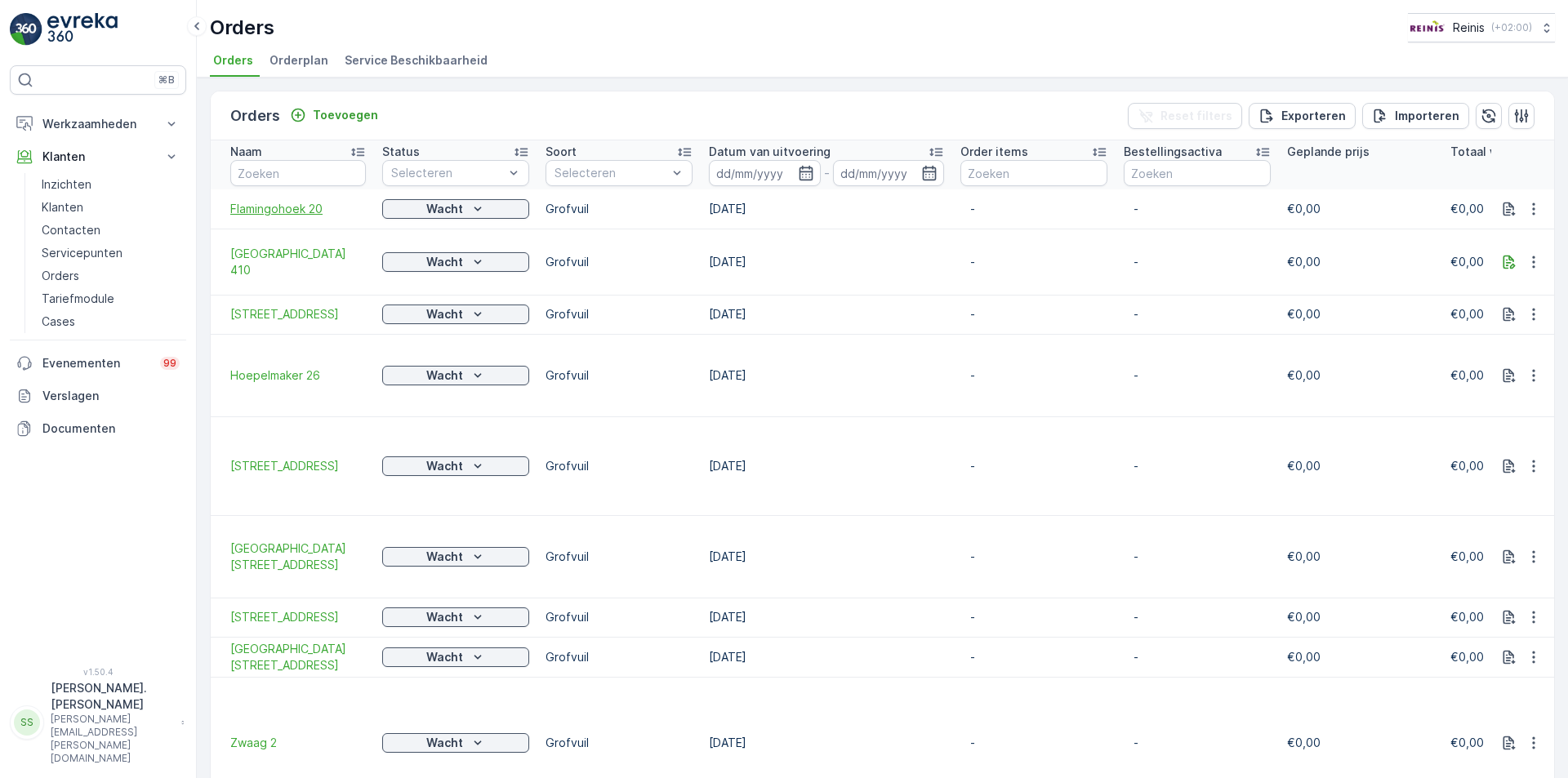
click at [315, 206] on span "Flamingohoek 20" at bounding box center [297, 209] width 135 height 16
